Goal: Navigation & Orientation: Find specific page/section

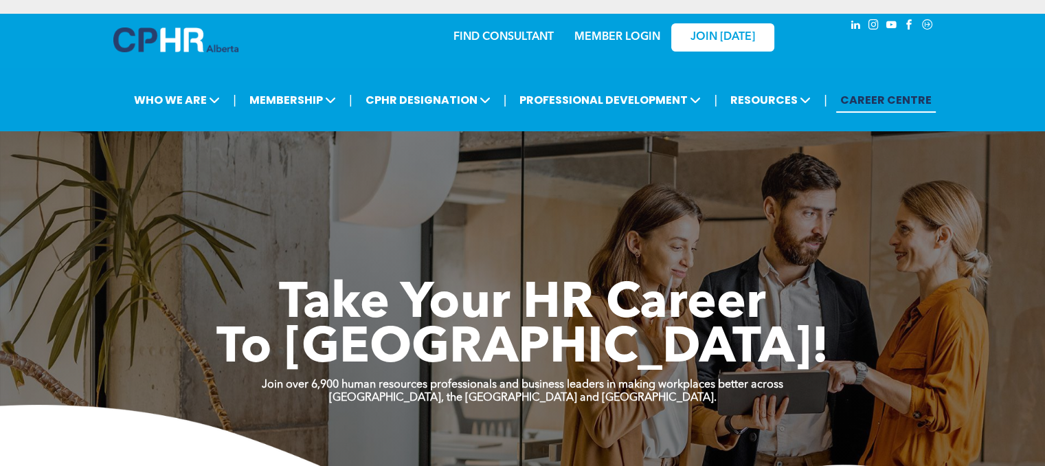
click at [613, 36] on link "MEMBER LOGIN" at bounding box center [617, 37] width 86 height 11
click at [611, 36] on link "MEMBER LOGIN" at bounding box center [617, 37] width 86 height 11
click at [619, 34] on link "MEMBER LOGIN" at bounding box center [617, 37] width 86 height 11
